Goal: Task Accomplishment & Management: Manage account settings

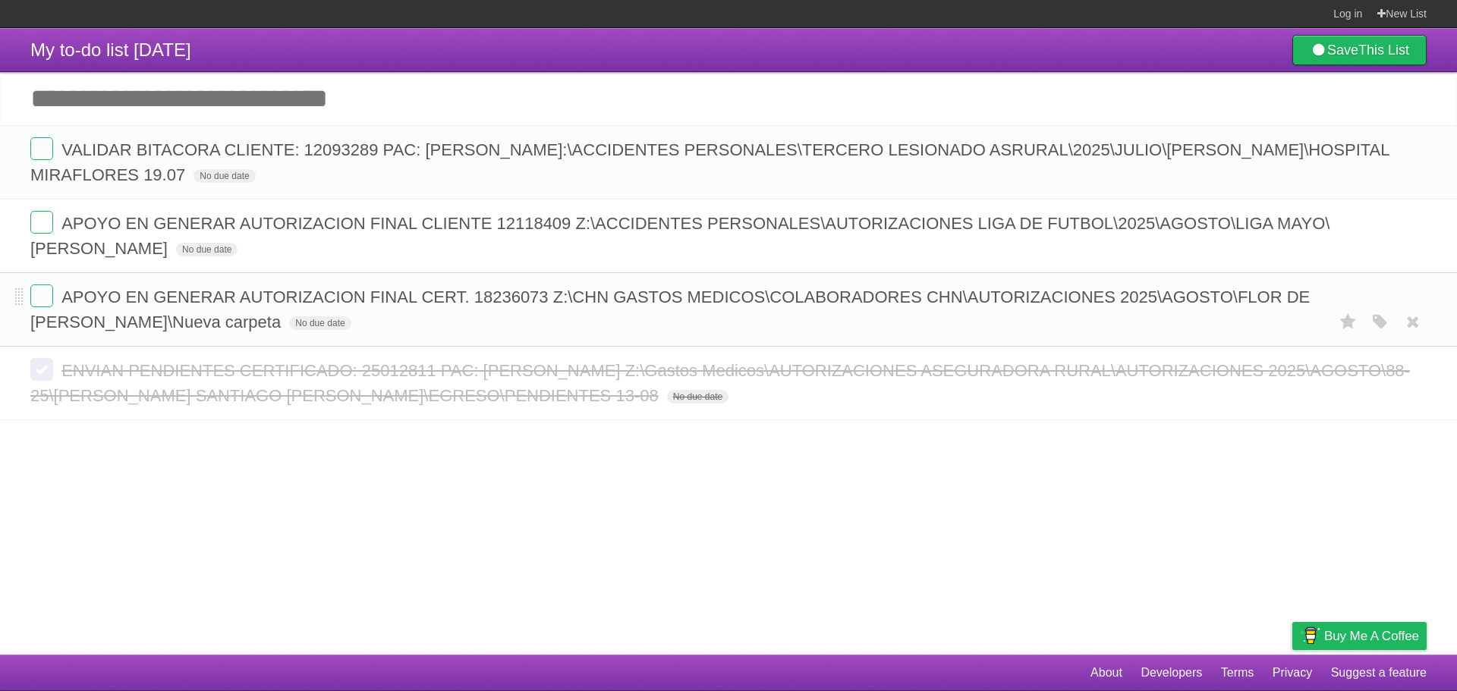
click at [29, 297] on li "APOYO EN GENERAR AUTORIZACION FINAL CERT. 18236073 Z:\CHN GASTOS MEDICOS\COLABO…" at bounding box center [728, 309] width 1457 height 74
click at [32, 298] on label at bounding box center [41, 296] width 23 height 23
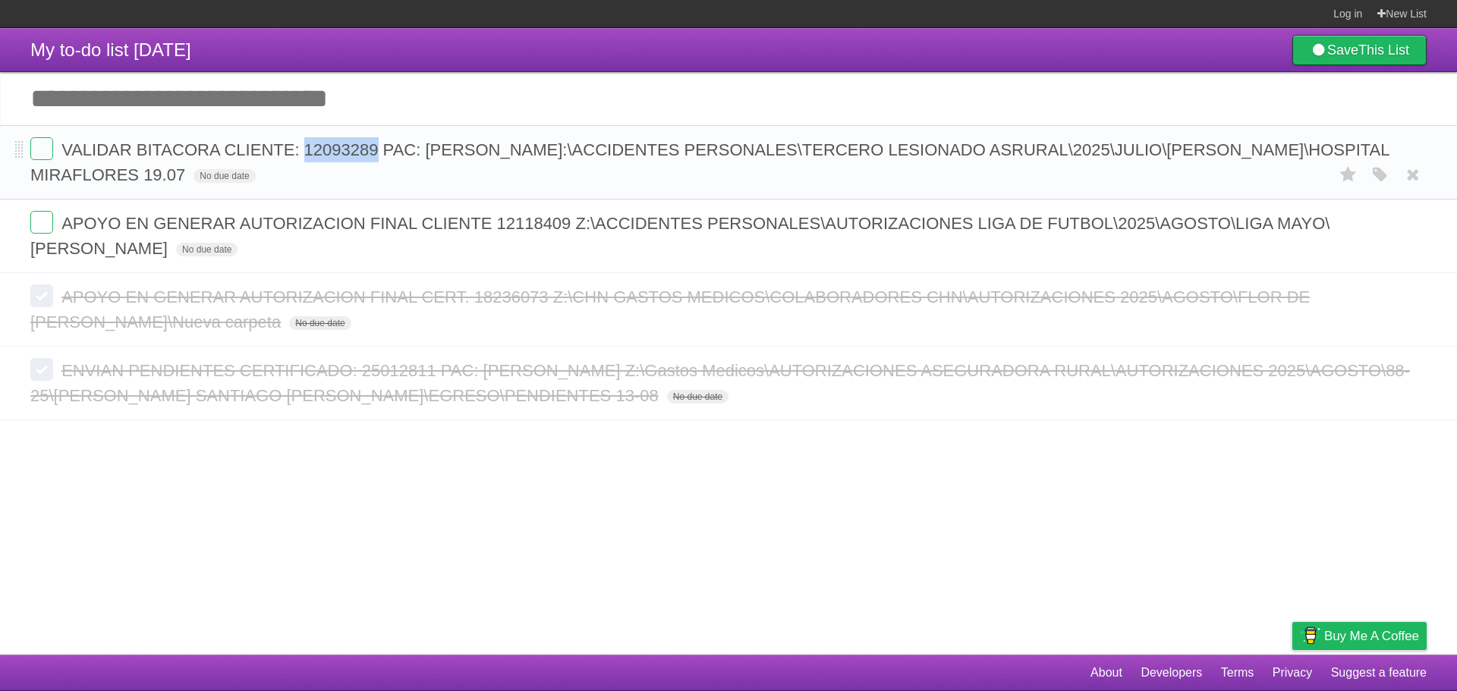
copy span "12093289"
drag, startPoint x: 376, startPoint y: 151, endPoint x: 306, endPoint y: 139, distance: 71.6
click at [306, 139] on form "VALIDAR BITACORA CLIENTE: 12093289 PAC: [PERSON_NAME]:\ACCIDENTES PERSONALES\TE…" at bounding box center [728, 162] width 1397 height 50
click at [1382, 172] on icon "button" at bounding box center [1380, 175] width 21 height 20
click at [1257, 178] on label "Blue" at bounding box center [1253, 174] width 17 height 17
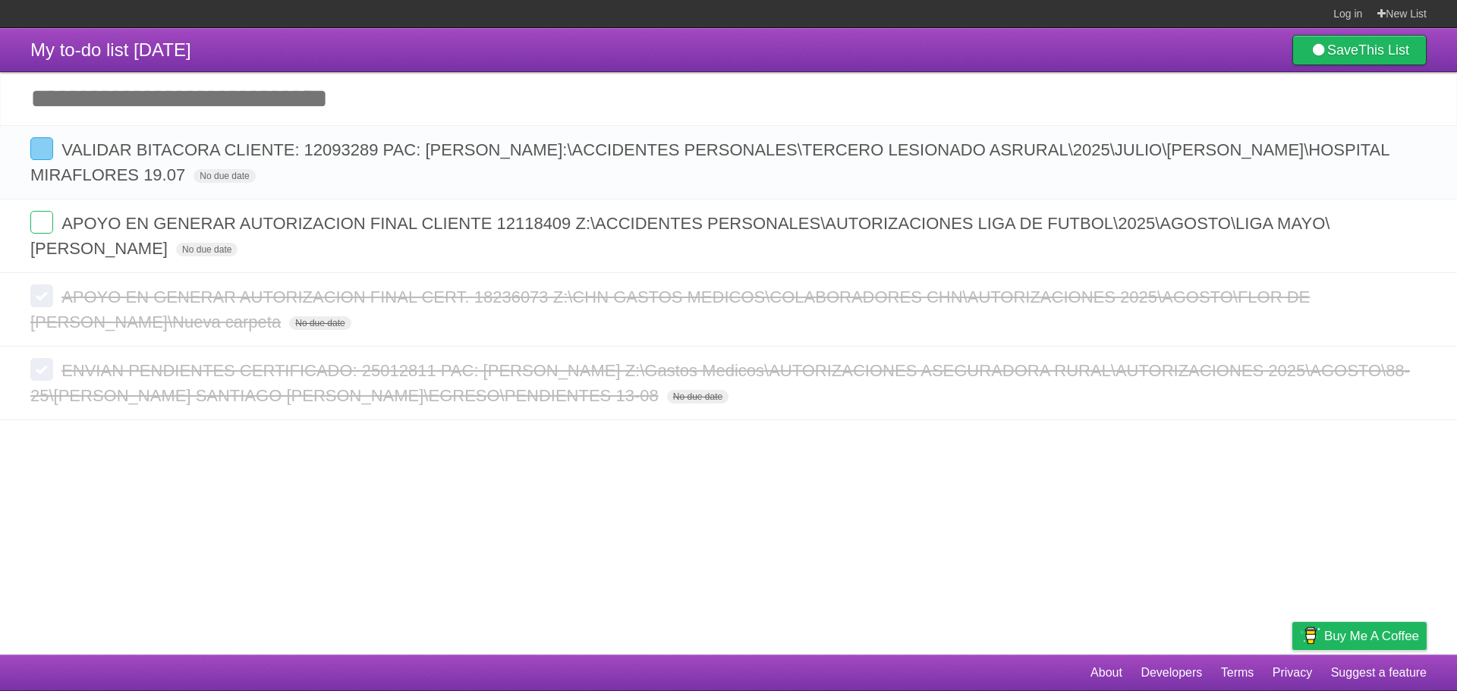
click at [295, 87] on input "Add another task" at bounding box center [728, 98] width 1457 height 53
paste input "**********"
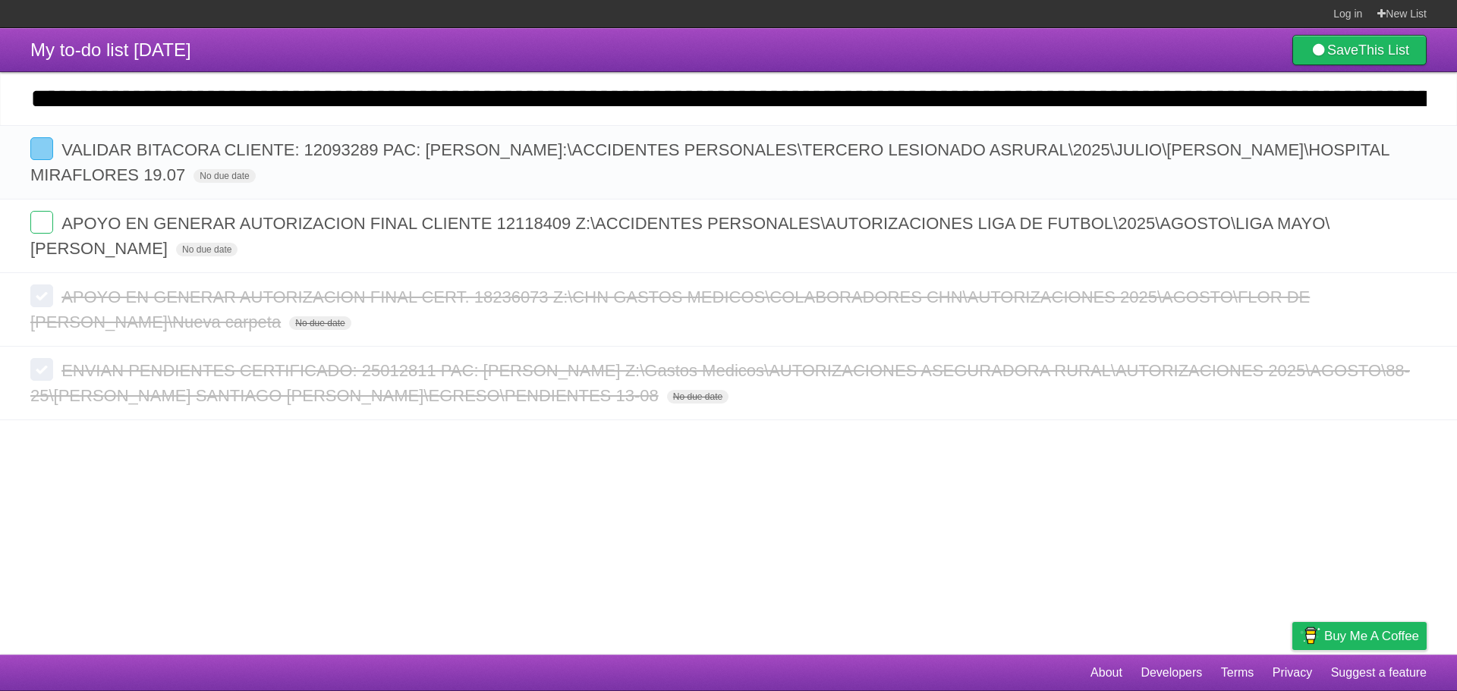
scroll to position [0, 1434]
type input "**********"
click input "*********" at bounding box center [0, 0] width 0 height 0
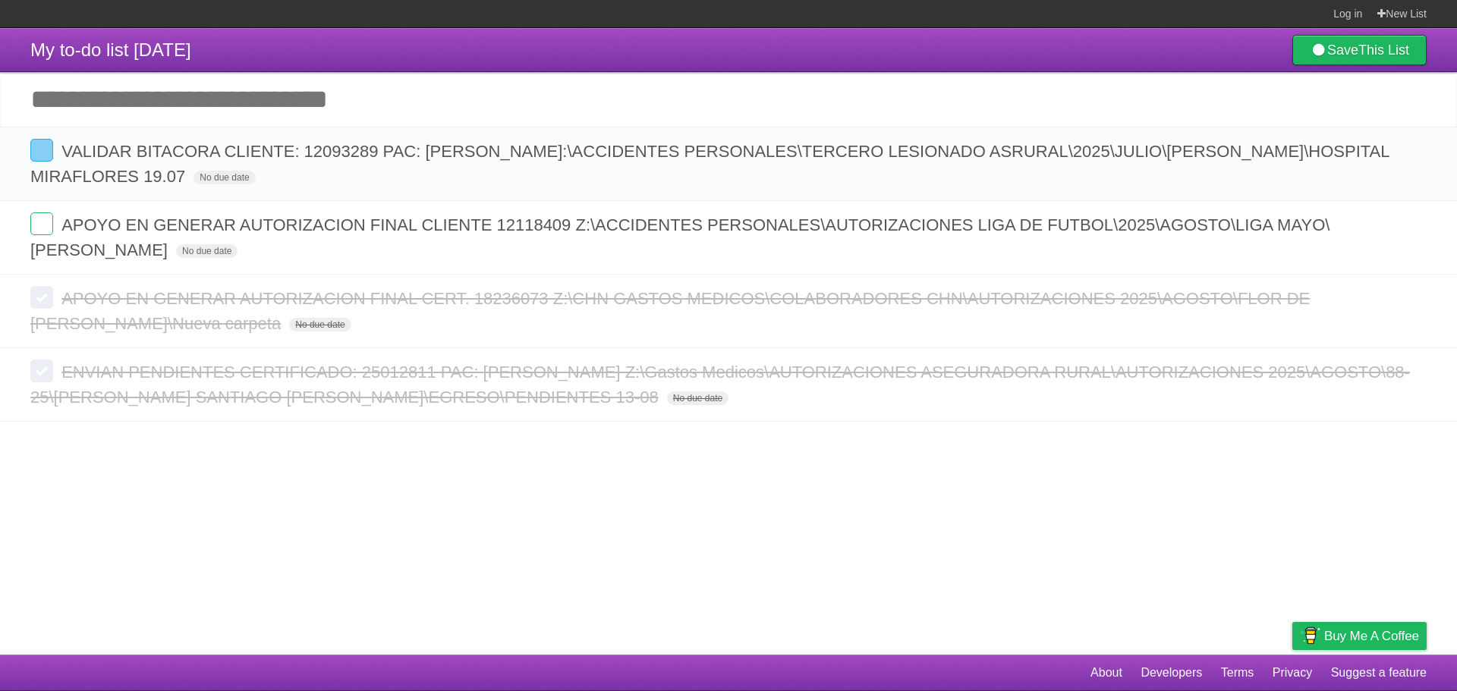
scroll to position [0, 0]
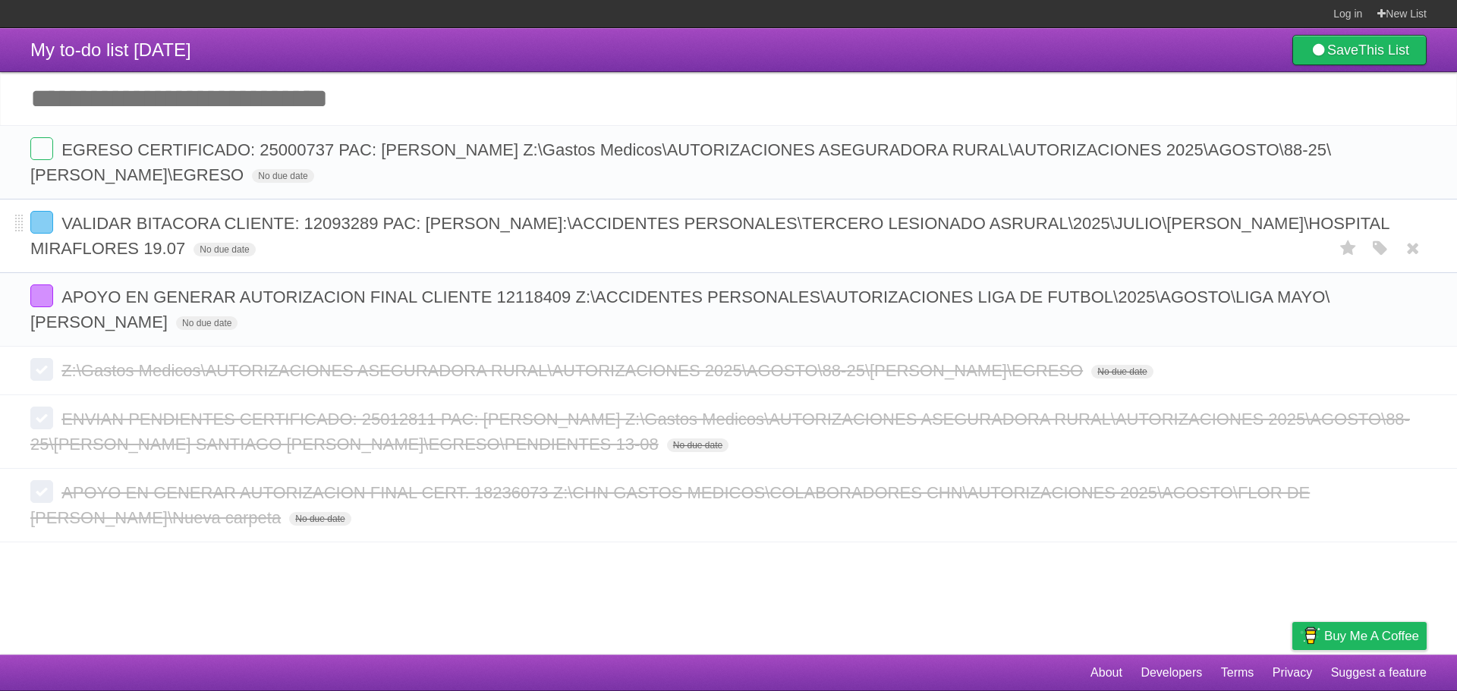
click at [53, 228] on form "VALIDAR BITACORA CLIENTE: 12093289 PAC: [PERSON_NAME]:\ACCIDENTES PERSONALES\TE…" at bounding box center [728, 236] width 1397 height 50
click at [51, 227] on label at bounding box center [41, 222] width 23 height 23
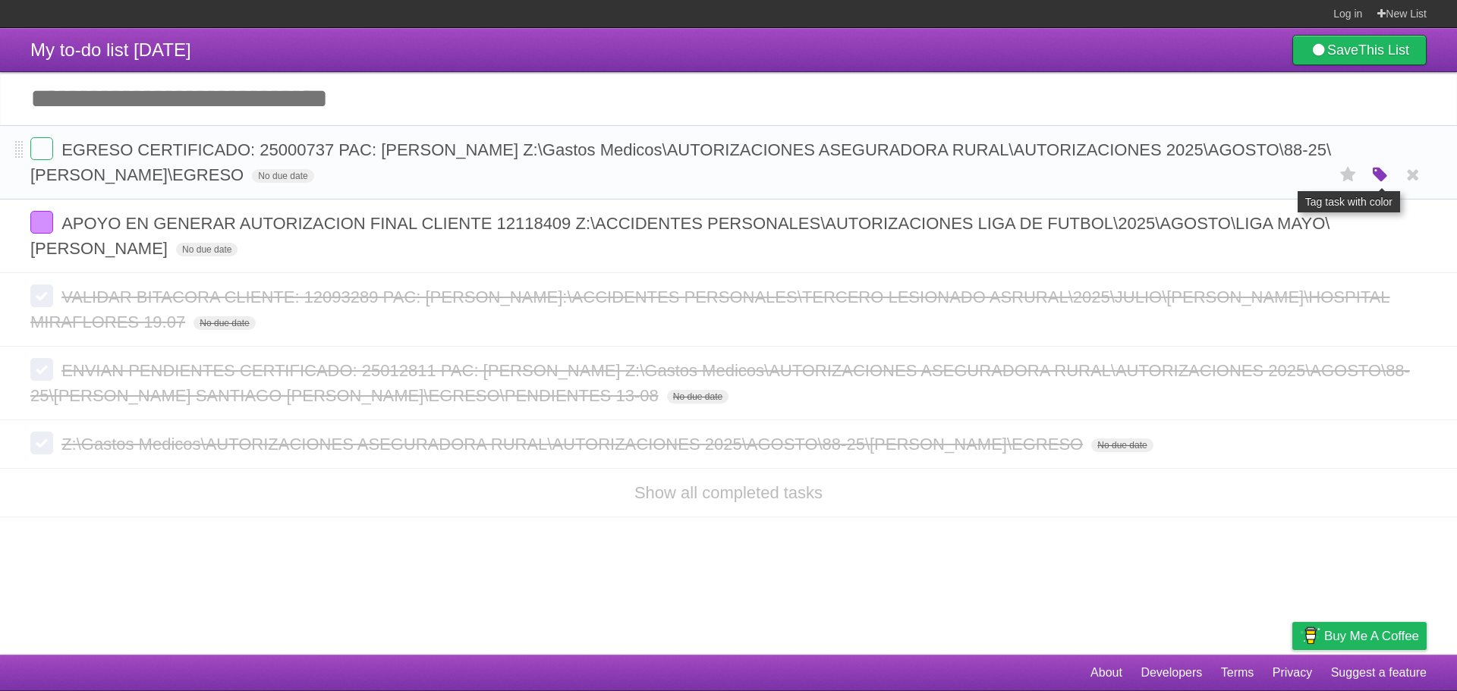
click at [1376, 177] on icon "button" at bounding box center [1380, 175] width 21 height 20
click at [1314, 176] on label "Orange" at bounding box center [1314, 174] width 17 height 17
